Goal: Communication & Community: Answer question/provide support

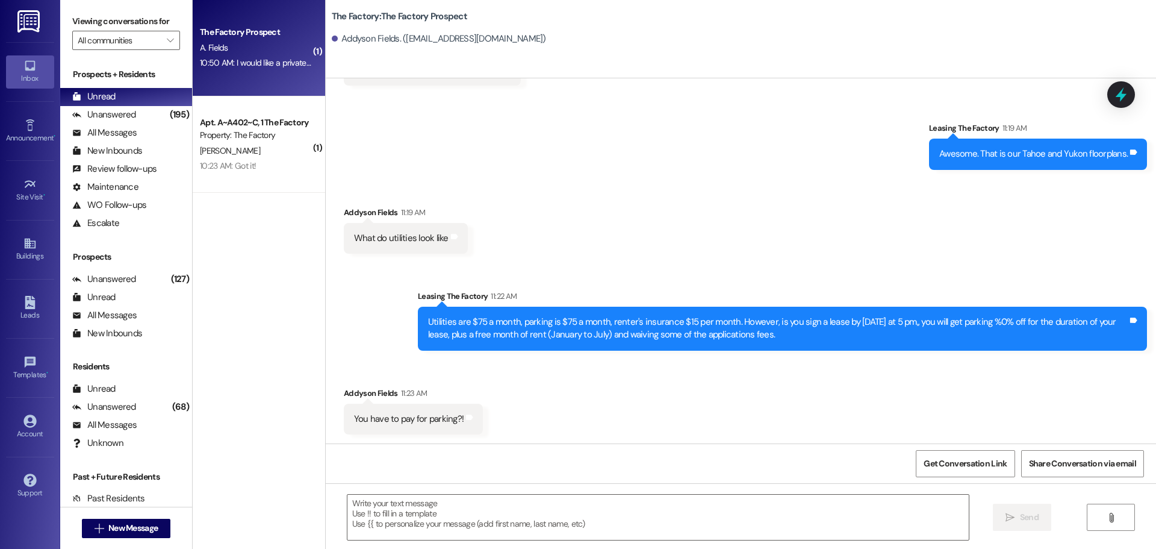
scroll to position [1610, 0]
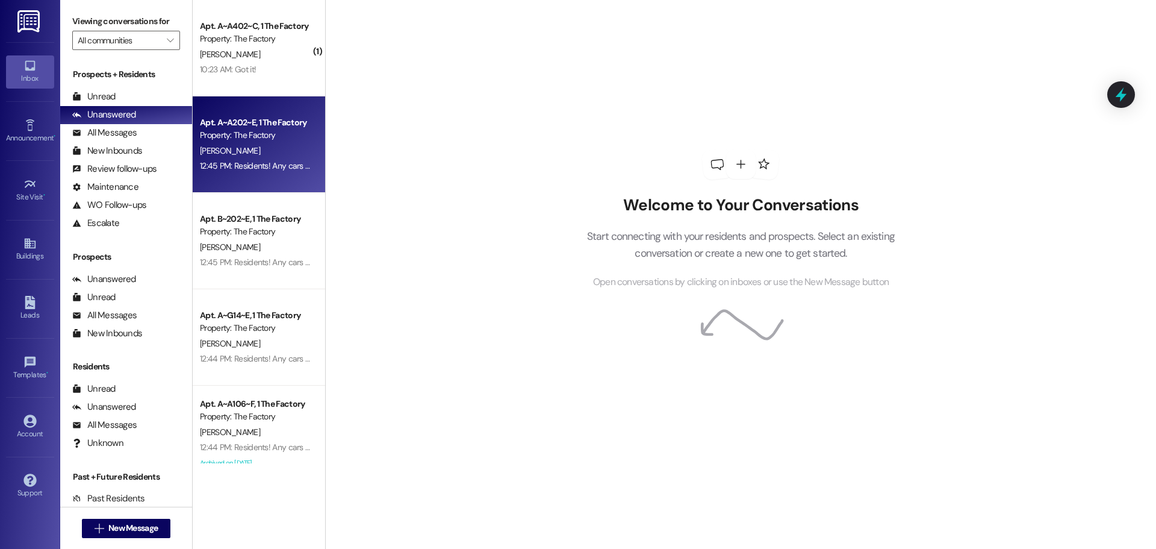
click at [278, 167] on div "12:45 PM: Residents! Any cars left in the lot WILL be towed at their own expens…" at bounding box center [939, 165] width 1478 height 11
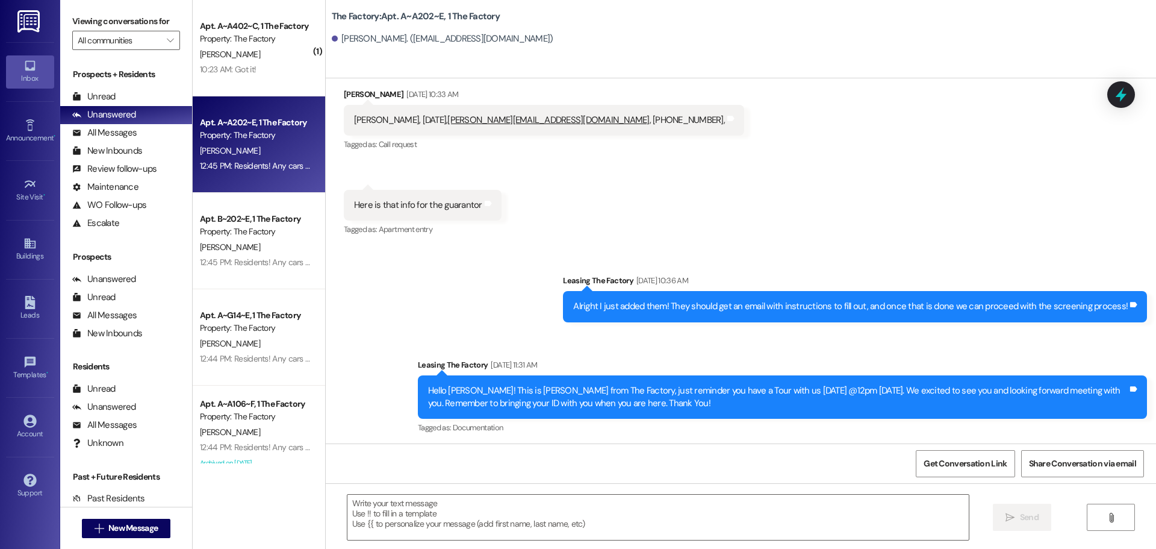
scroll to position [9039, 0]
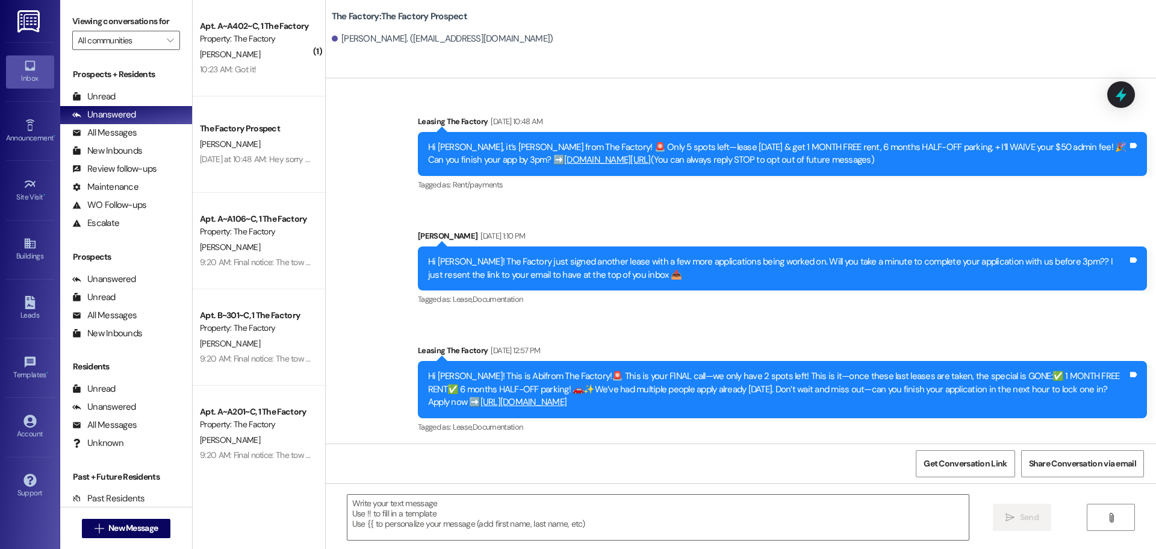
scroll to position [570, 0]
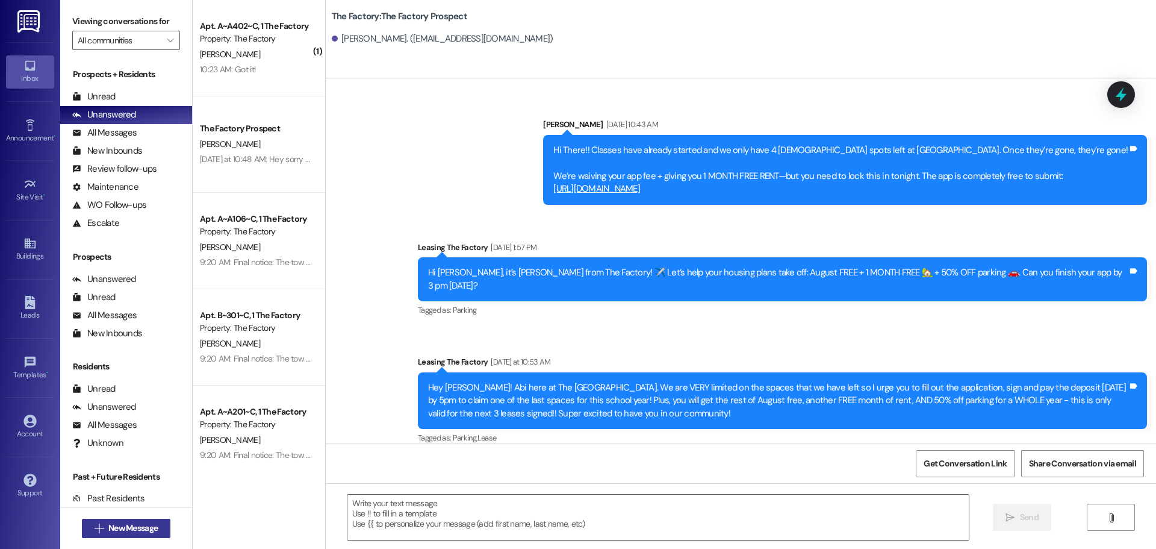
click at [151, 531] on span "New Message" at bounding box center [132, 527] width 49 height 13
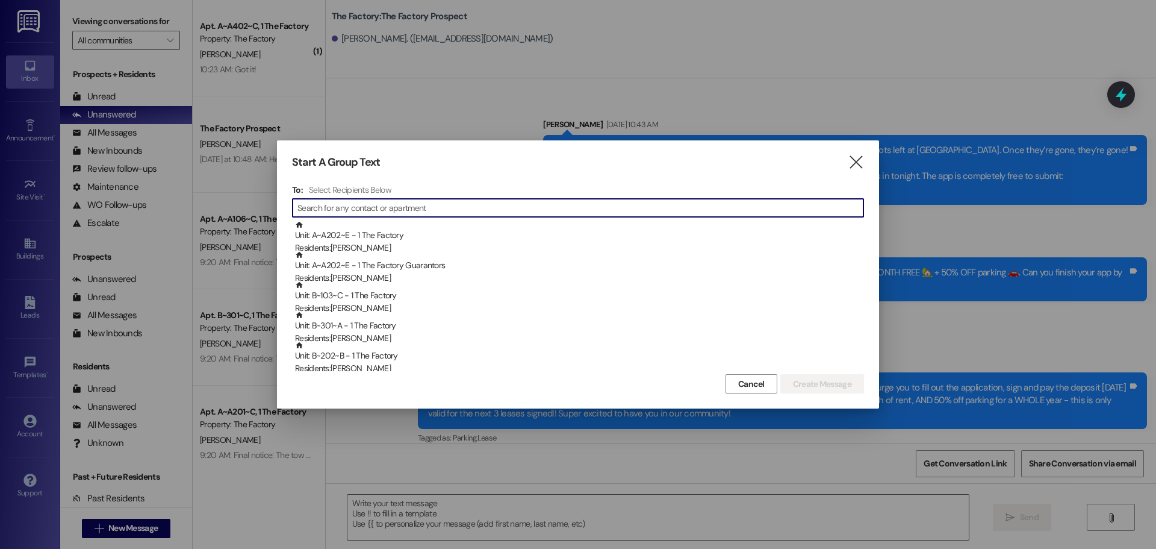
click at [362, 211] on input at bounding box center [580, 207] width 566 height 17
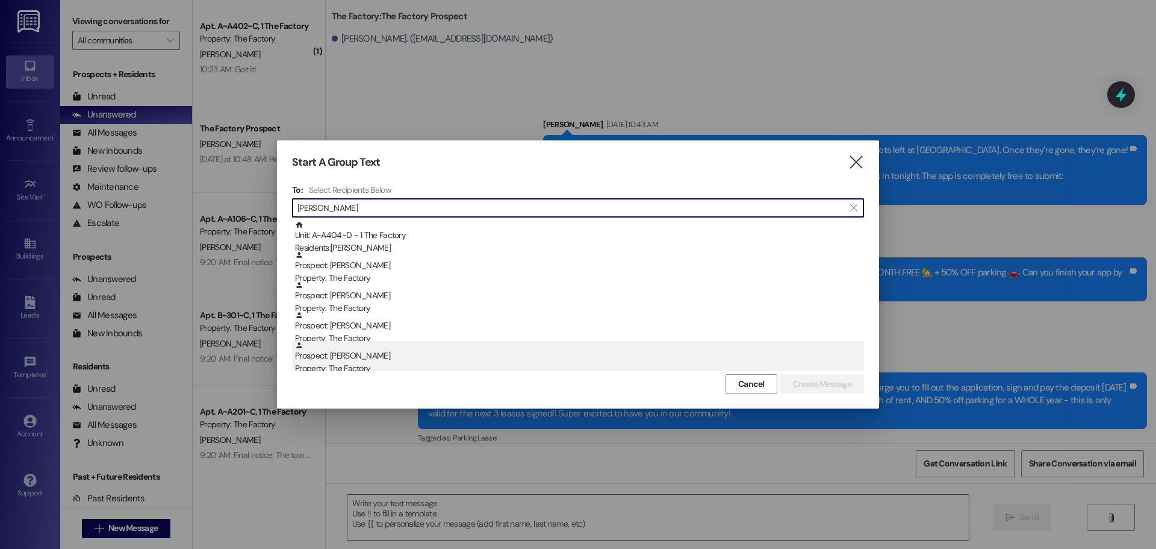
type input "Audrey"
click at [347, 356] on div "Prospect: Audrey Hall Property: The Factory" at bounding box center [579, 358] width 569 height 34
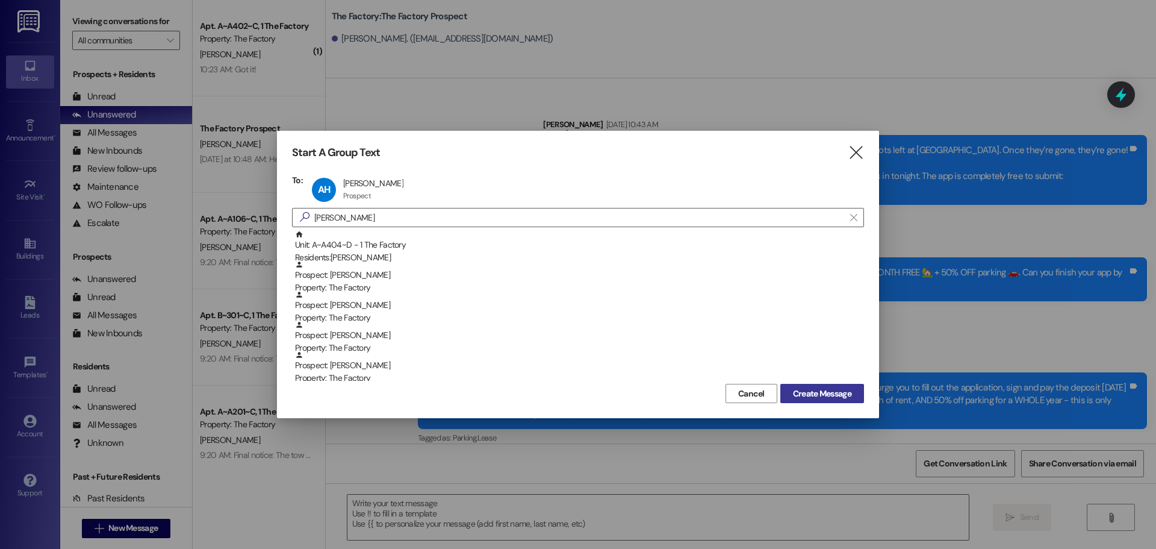
click at [844, 398] on span "Create Message" at bounding box center [822, 393] width 58 height 13
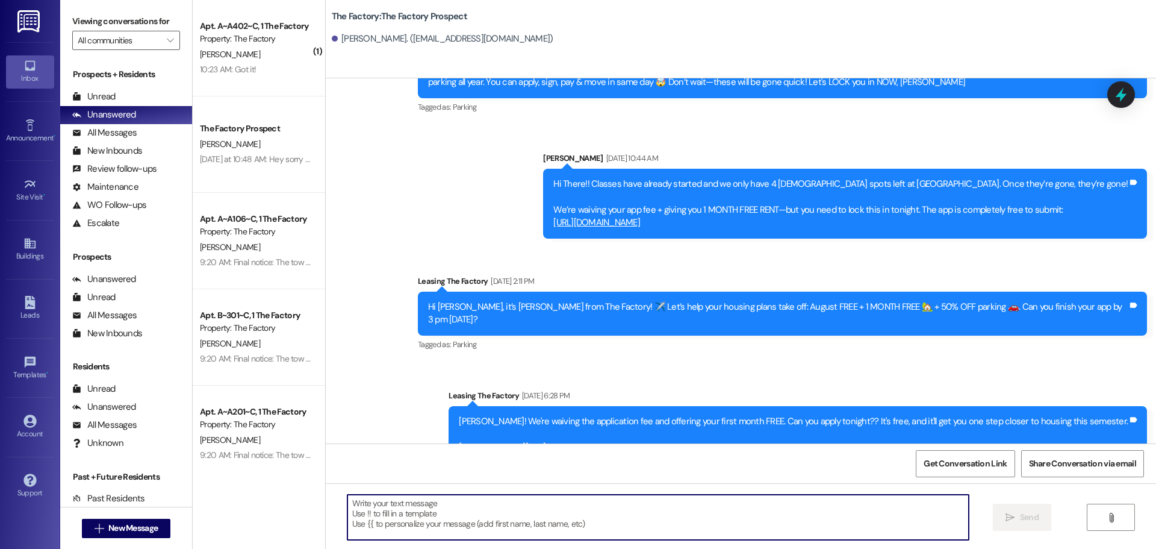
click at [352, 508] on textarea at bounding box center [657, 516] width 621 height 45
paste textarea "Hi {{first_name}}! 🎉 It’s Tawnya from The Factory. This is your last call 🚨 to …"
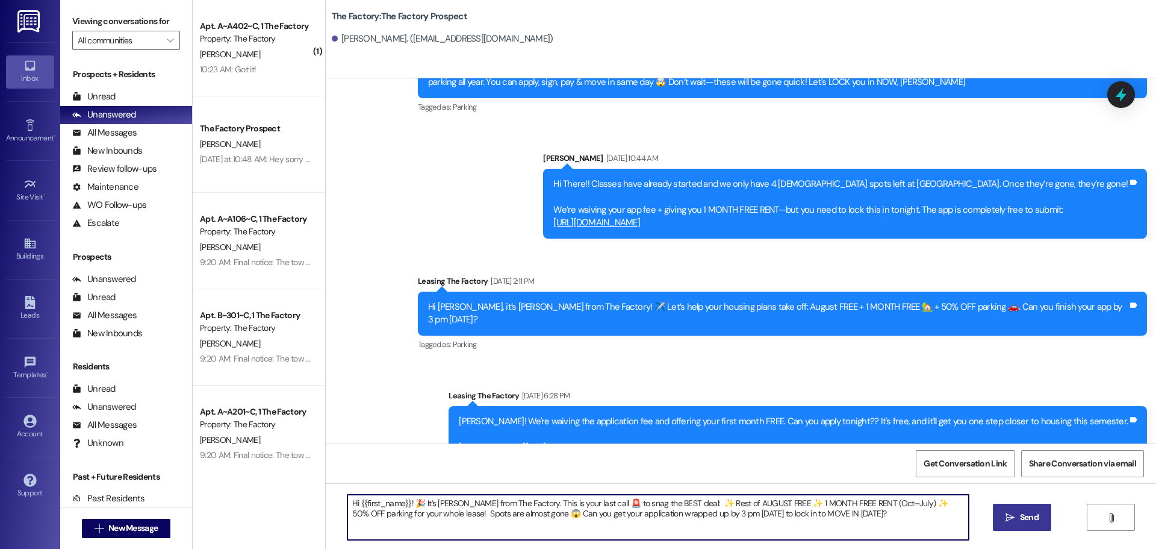
type textarea "Hi {{first_name}}! 🎉 It’s Tawnya from The Factory. This is your last call 🚨 to …"
click at [1012, 514] on icon "" at bounding box center [1010, 517] width 9 height 10
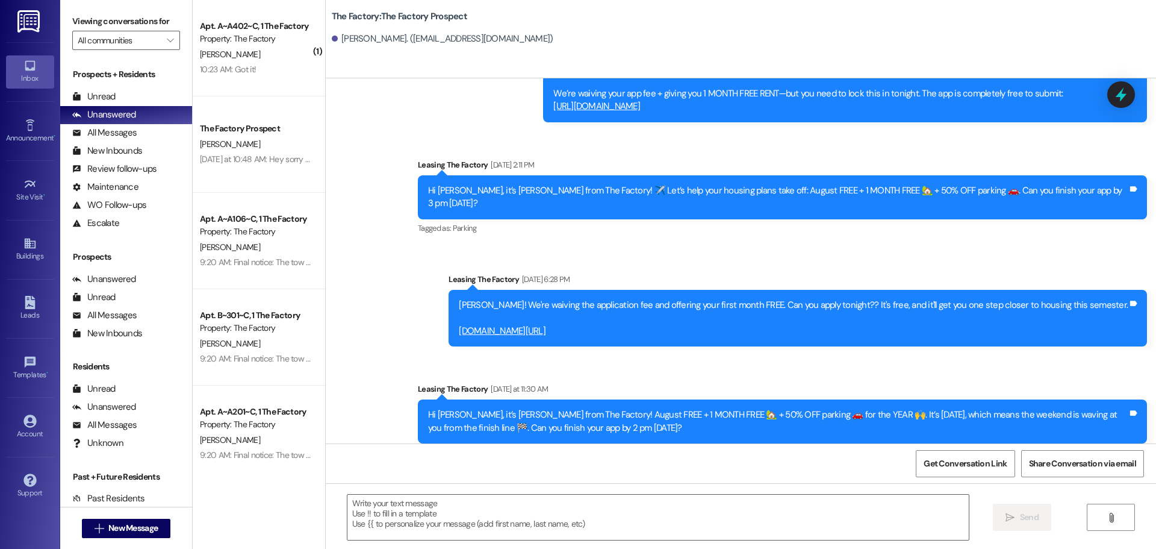
scroll to position [797, 0]
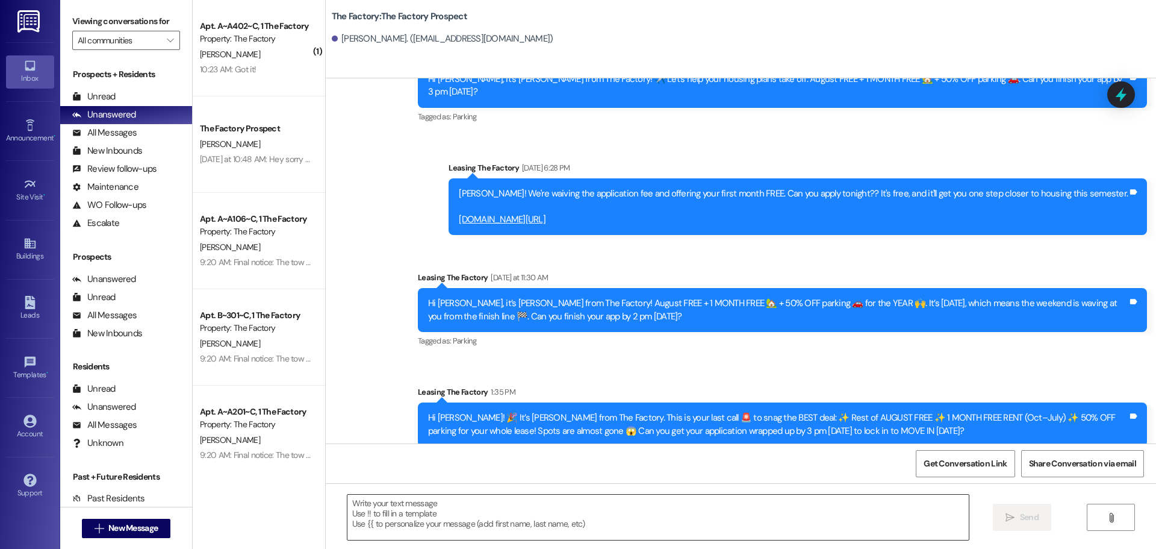
click at [347, 507] on textarea at bounding box center [657, 516] width 621 height 45
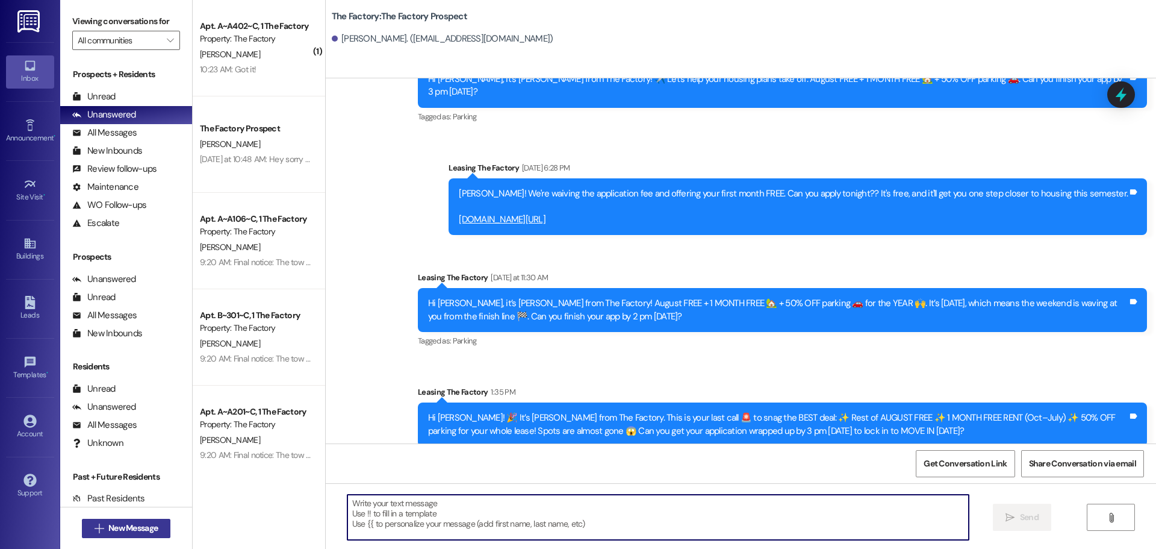
click at [149, 524] on span "New Message" at bounding box center [132, 527] width 49 height 13
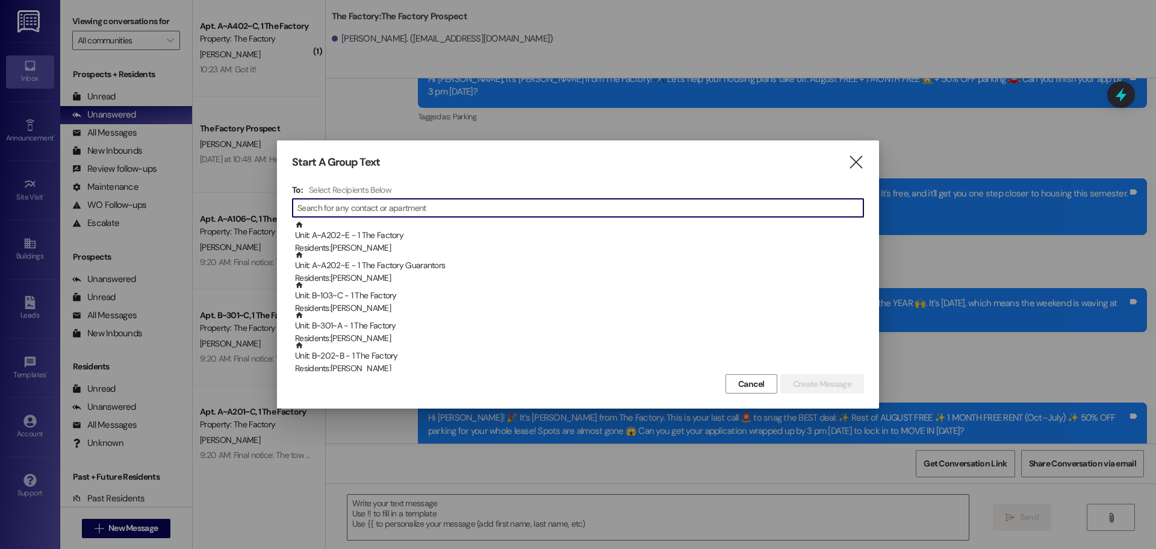
click at [347, 207] on input at bounding box center [580, 207] width 566 height 17
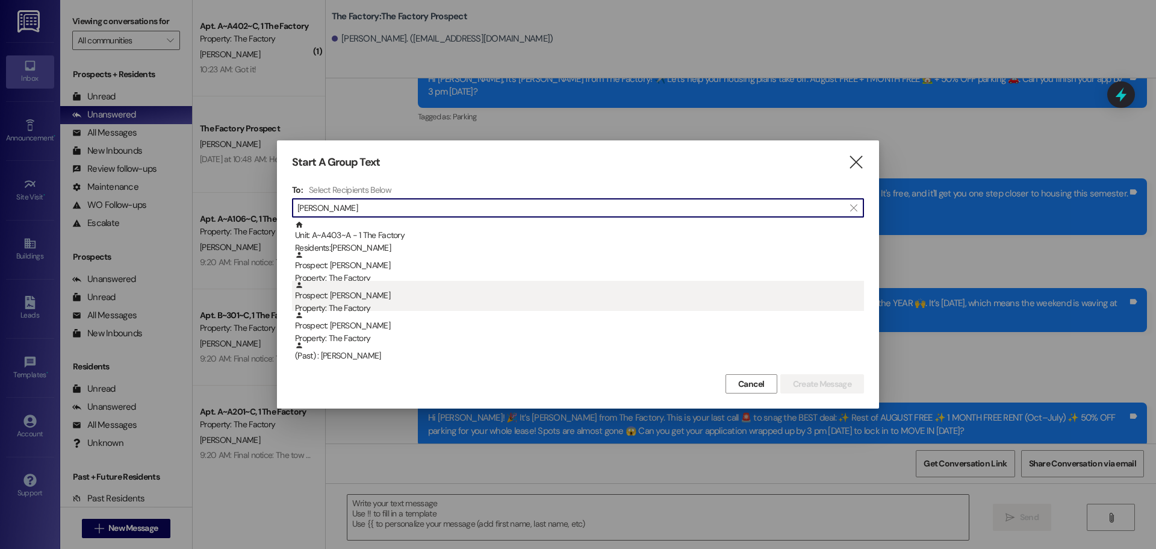
type input "lucas"
click at [342, 293] on div "Prospect: Lucas Harrison Property: The Factory" at bounding box center [579, 298] width 569 height 34
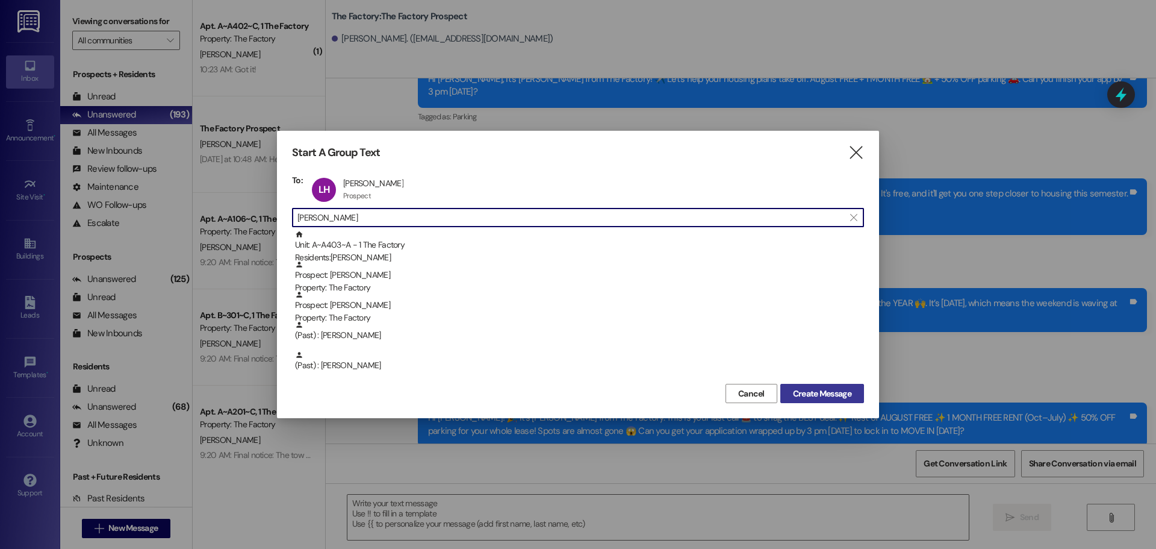
click at [853, 391] on span "Create Message" at bounding box center [822, 393] width 63 height 13
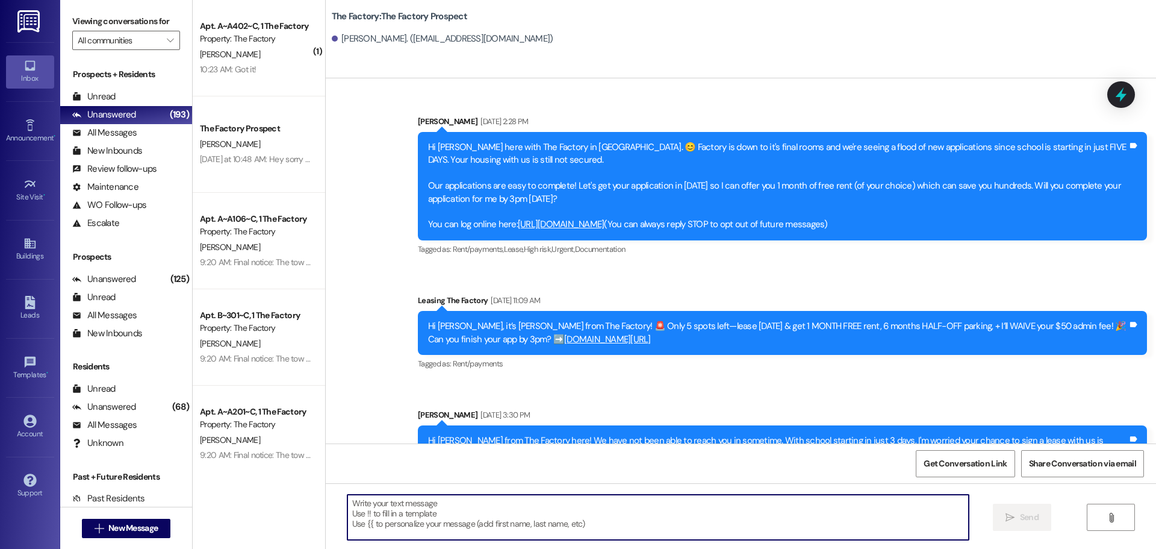
click at [347, 508] on textarea at bounding box center [657, 516] width 621 height 45
paste textarea "Hi {{first_name}}! 🎉 It’s Tawnya from The Factory. This is your last call 🚨 to …"
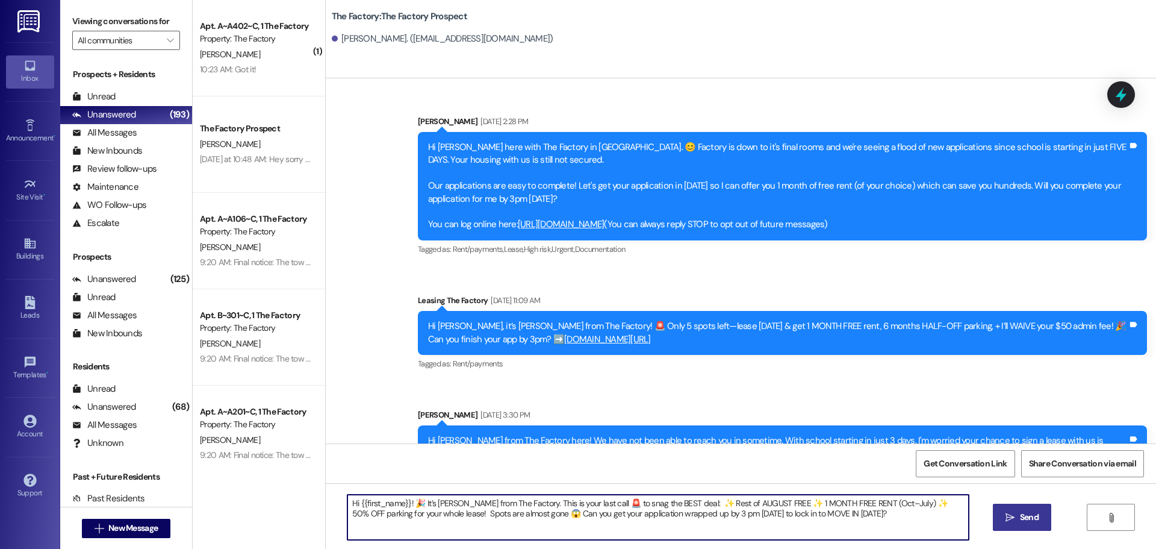
type textarea "Hi {{first_name}}! 🎉 It’s Tawnya from The Factory. This is your last call 🚨 to …"
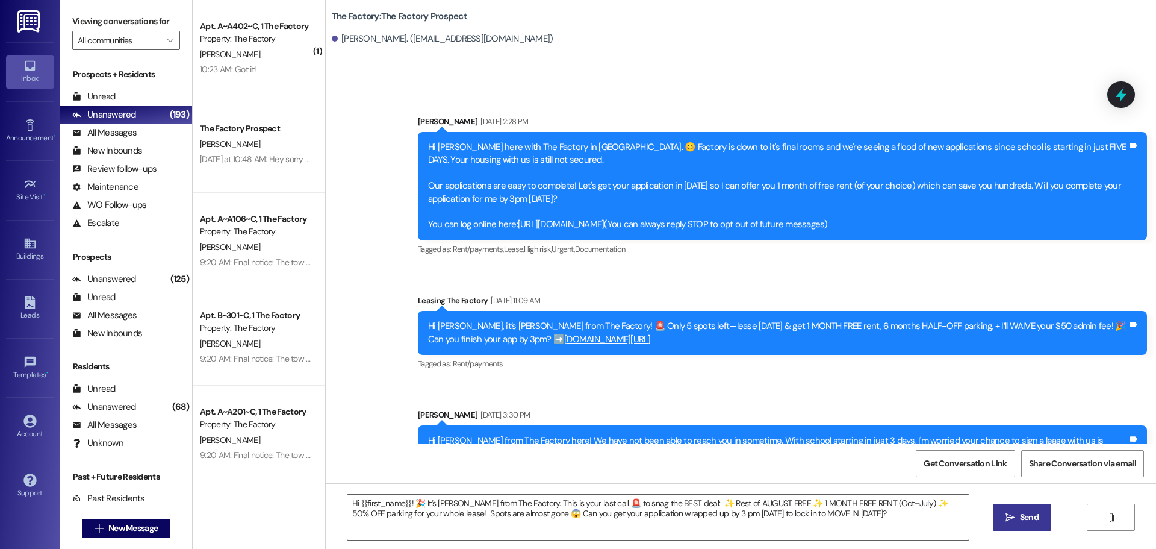
click at [1030, 520] on span "Send" at bounding box center [1029, 517] width 19 height 13
